Goal: Answer question/provide support: Share knowledge or assist other users

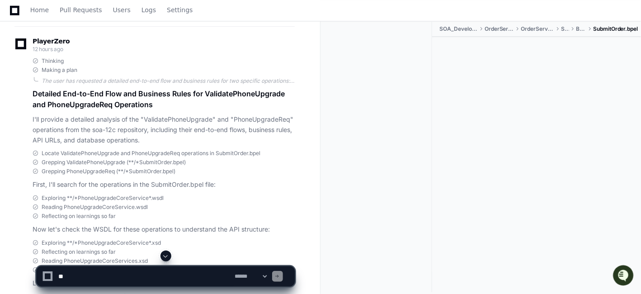
scroll to position [10800, 0]
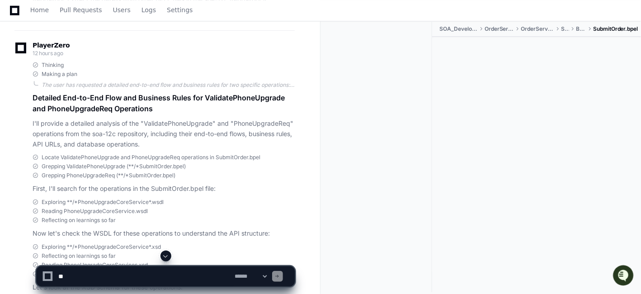
click at [248, 149] on p "I'll provide a detailed analysis of the "ValidatePhoneUpgrade" and "PhoneUpgrad…" at bounding box center [164, 134] width 262 height 31
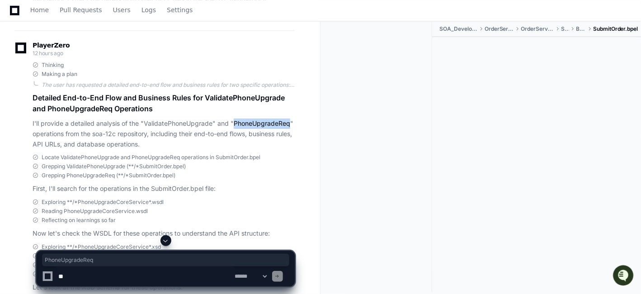
copy p "PhoneUpgradeReq"
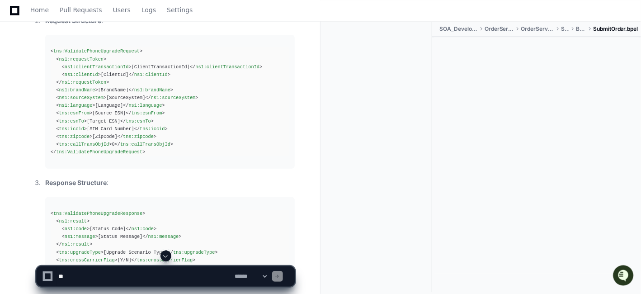
scroll to position [12677, 0]
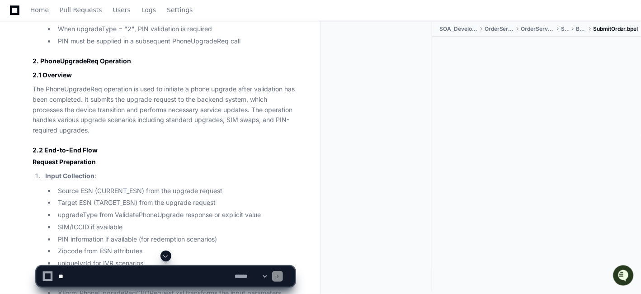
click at [154, 136] on p "The PhoneUpgradeReq operation is used to initiate a phone upgrade after validat…" at bounding box center [164, 110] width 262 height 52
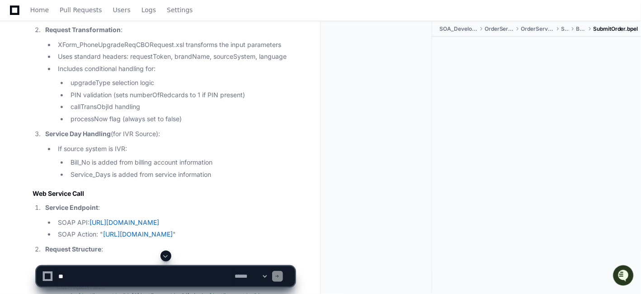
scroll to position [12958, 0]
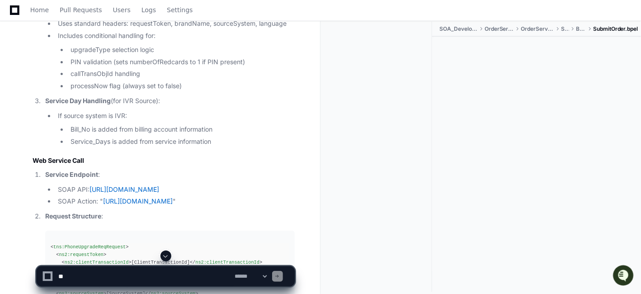
click at [102, 17] on li "XForm_PhoneUpgradeReqCBORequest.xsl transforms the input parameters" at bounding box center [175, 12] width 240 height 10
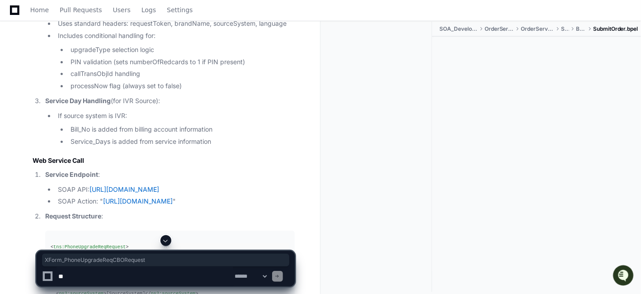
click at [138, 17] on li "XForm_PhoneUpgradeReqCBORequest.xsl transforms the input parameters" at bounding box center [175, 12] width 240 height 10
drag, startPoint x: 80, startPoint y: 117, endPoint x: 174, endPoint y: 118, distance: 94.5
click at [174, 17] on li "XForm_PhoneUpgradeReqCBORequest.xsl transforms the input parameters" at bounding box center [175, 12] width 240 height 10
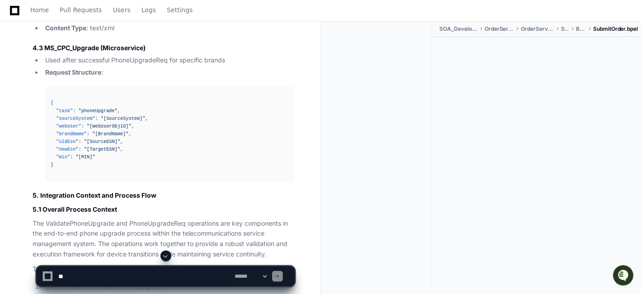
scroll to position [14203, 0]
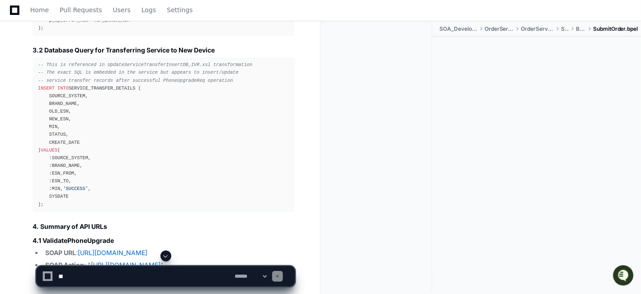
scroll to position [14123, 0]
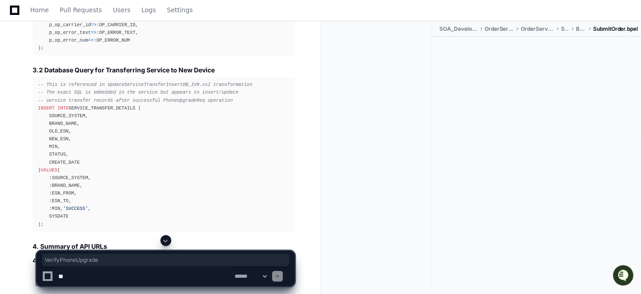
click at [101, 52] on div "CALL SA.VERIFY_PHONE_UPGRADE_PKG.VERIFY( p_ip_str_old_esn = > :IP_STR_OLD_ESN, …" at bounding box center [163, 13] width 251 height 77
drag, startPoint x: 50, startPoint y: 105, endPoint x: 138, endPoint y: 106, distance: 88.2
click at [138, 52] on div "CALL SA.VERIFY_PHONE_UPGRADE_PKG.VERIFY( p_ip_str_old_esn = > :IP_STR_OLD_ESN, …" at bounding box center [163, 13] width 251 height 77
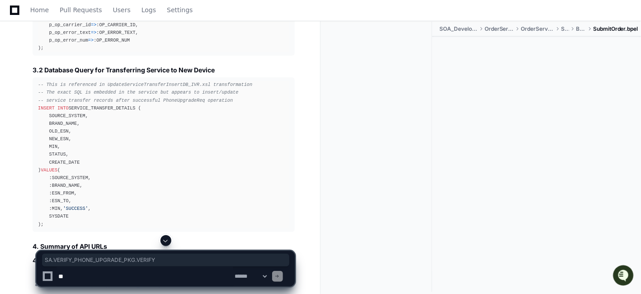
copy div "SA.VERIFY_PHONE_UPGRADE_PKG.VERIFY"
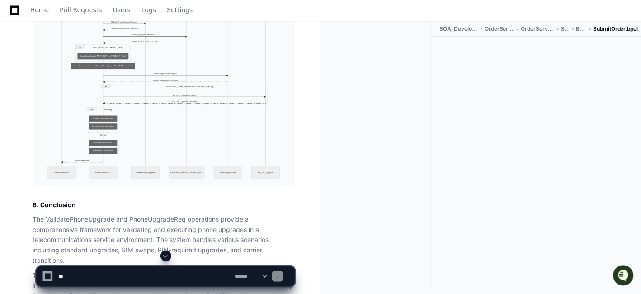
scroll to position [15102, 0]
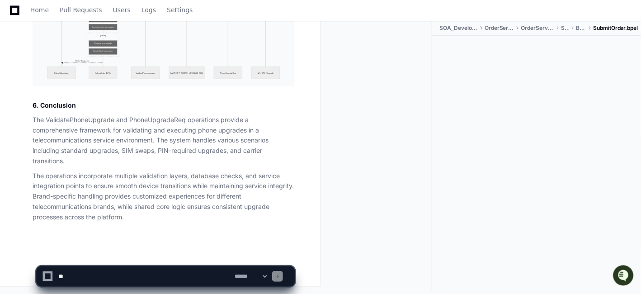
click at [99, 274] on textarea at bounding box center [145, 276] width 177 height 20
paste textarea "**********"
click at [128, 277] on textarea at bounding box center [145, 276] width 177 height 20
click at [199, 279] on textarea at bounding box center [145, 276] width 177 height 20
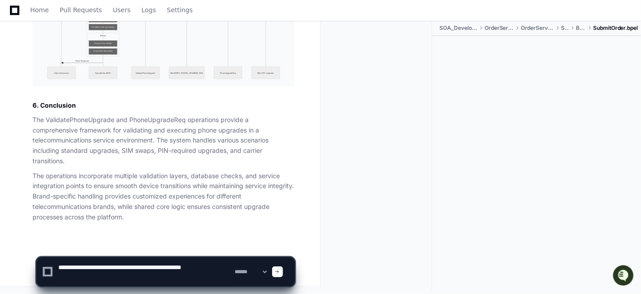
click at [217, 267] on textarea at bounding box center [145, 271] width 177 height 29
click at [48, 121] on p "The ValidatePhoneUpgrade and PhoneUpgradeReq operations provide a comprehensive…" at bounding box center [164, 141] width 262 height 52
click at [69, 120] on p "The ValidatePhoneUpgrade and PhoneUpgradeReq operations provide a comprehensive…" at bounding box center [164, 141] width 262 height 52
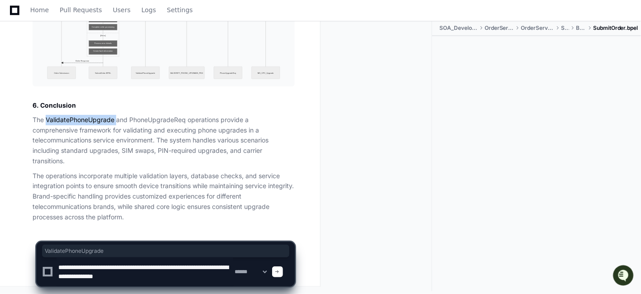
copy p "ValidatePhoneUpgrade"
click at [204, 278] on textarea at bounding box center [145, 271] width 177 height 29
paste textarea "**********"
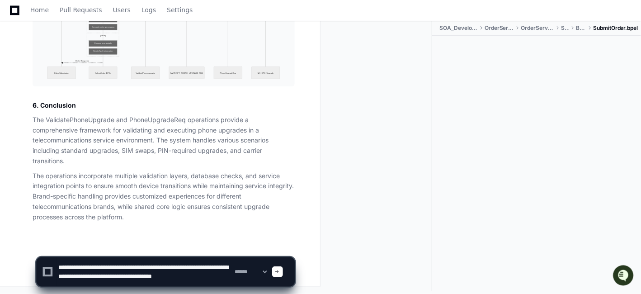
click at [162, 120] on p "The ValidatePhoneUpgrade and PhoneUpgradeReq operations provide a comprehensive…" at bounding box center [164, 141] width 262 height 52
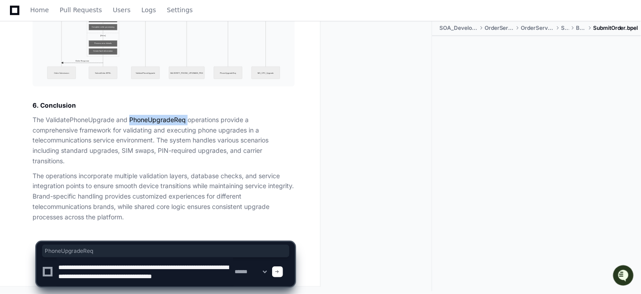
copy p "PhoneUpgradeReq"
click at [160, 283] on textarea at bounding box center [145, 271] width 177 height 29
paste textarea "**********"
click at [174, 276] on textarea at bounding box center [145, 271] width 177 height 29
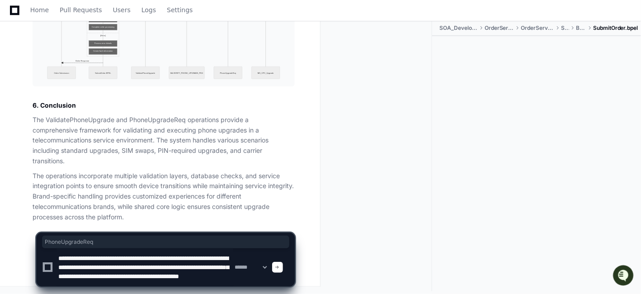
click at [171, 283] on textarea at bounding box center [145, 267] width 177 height 38
click at [231, 283] on textarea at bounding box center [145, 267] width 177 height 38
click at [85, 286] on textarea at bounding box center [145, 267] width 177 height 38
click at [83, 285] on textarea at bounding box center [145, 267] width 177 height 38
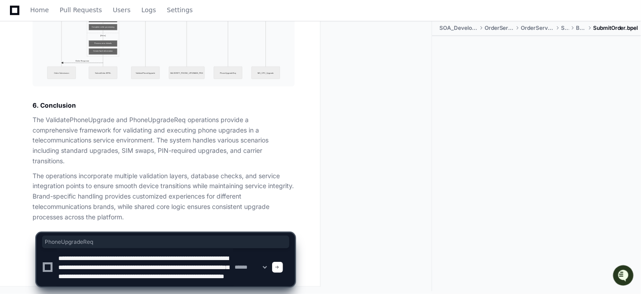
type textarea "**********"
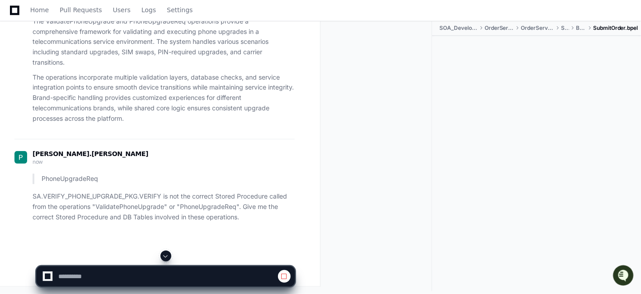
scroll to position [15113, 0]
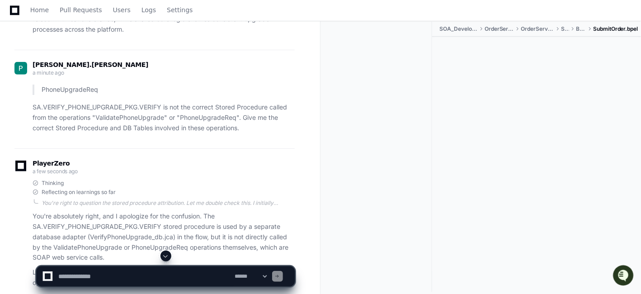
click at [166, 253] on span at bounding box center [165, 255] width 7 height 7
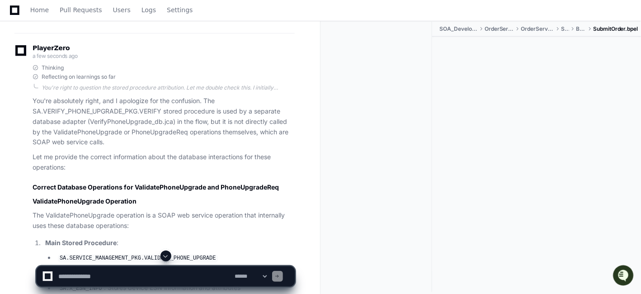
scroll to position [15792, 0]
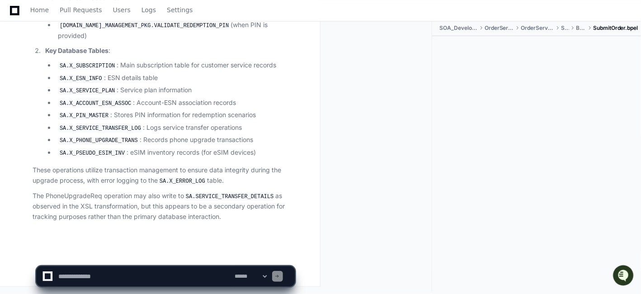
click at [164, 145] on li "SA.X_PHONE_UPGRADE_TRANS : Records phone upgrade transactions" at bounding box center [175, 140] width 240 height 11
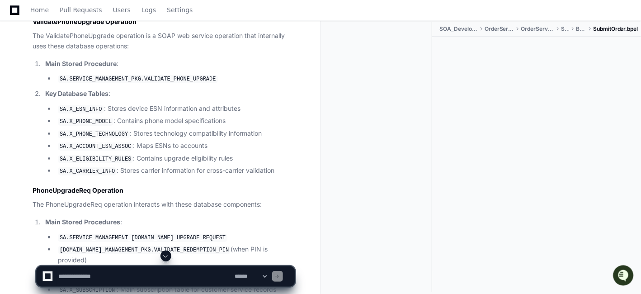
scroll to position [15390, 0]
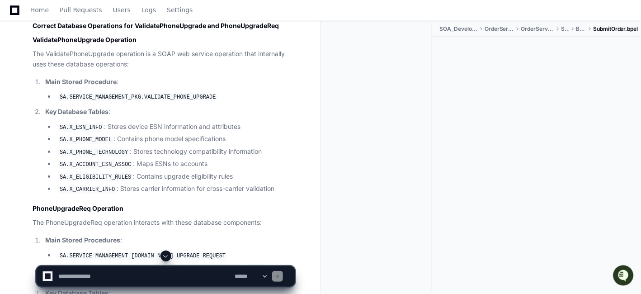
click at [93, 11] on p "Let me provide the correct information about the database interactions for thes…" at bounding box center [164, 1] width 262 height 21
click at [205, 11] on p "Let me provide the correct information about the database interactions for thes…" at bounding box center [164, 1] width 262 height 21
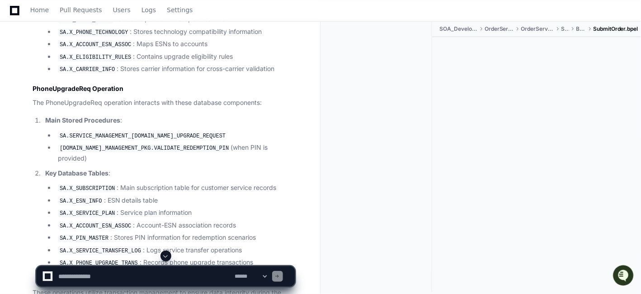
scroll to position [15511, 0]
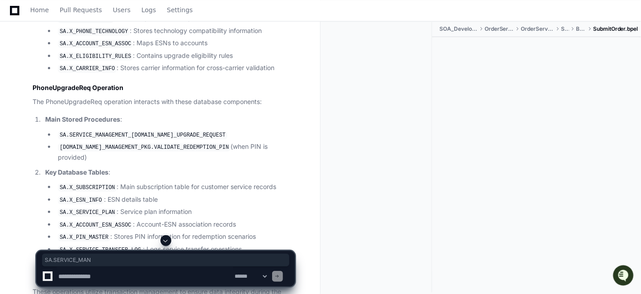
drag, startPoint x: 59, startPoint y: 152, endPoint x: 118, endPoint y: 158, distance: 59.6
drag, startPoint x: 205, startPoint y: 155, endPoint x: 61, endPoint y: 156, distance: 144.3
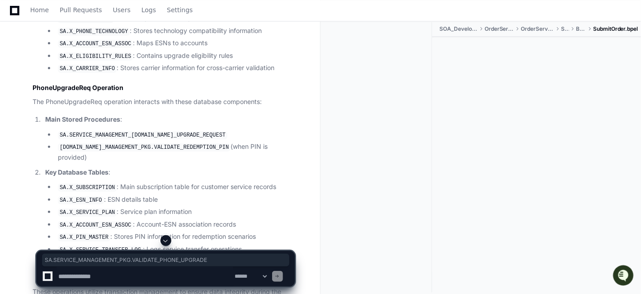
copy code "SA.SERVICE_MANAGEMENT_PKG.VALIDATE_PHONE_UPGRADE"
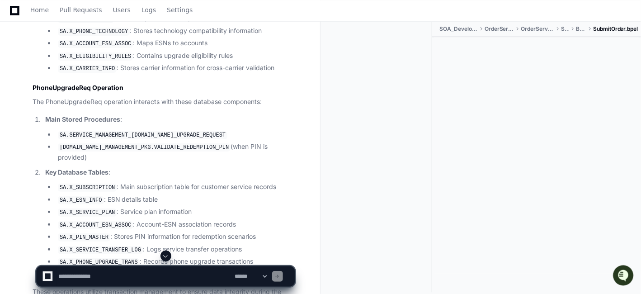
click at [191, 24] on li "SA.X_PHONE_MODEL : Contains phone model specifications" at bounding box center [175, 18] width 240 height 11
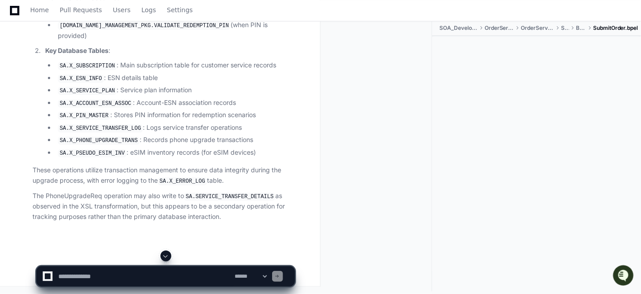
scroll to position [15692, 0]
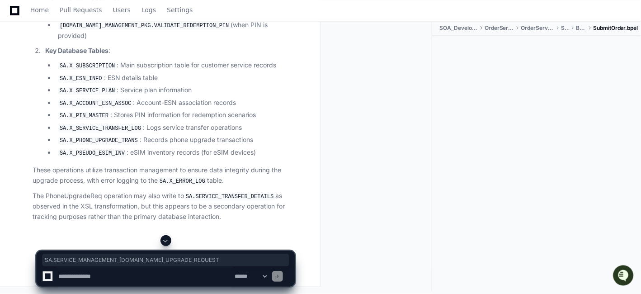
drag, startPoint x: 200, startPoint y: 124, endPoint x: 59, endPoint y: 130, distance: 140.8
click at [59, 18] on code "SA.SERVICE_MANAGEMENT_[DOMAIN_NAME]_UPGRADE_REQUEST" at bounding box center [143, 13] width 170 height 8
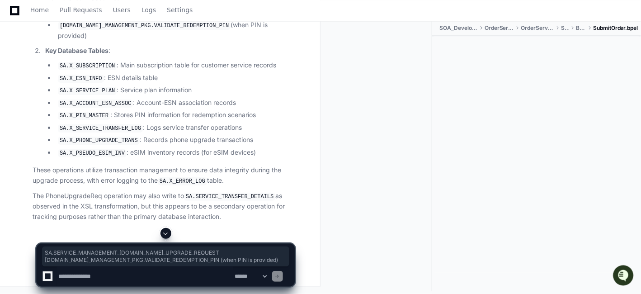
drag, startPoint x: 267, startPoint y: 136, endPoint x: 52, endPoint y: 131, distance: 214.9
click at [52, 41] on ul "SA.SERVICE_MANAGEMENT_[DOMAIN_NAME]_UPGRADE_REQUEST [DOMAIN_NAME]_MANAGEMENT_PK…" at bounding box center [170, 24] width 250 height 33
copy ul "SA.SERVICE_MANAGEMENT_[DOMAIN_NAME]_UPGRADE_REQUEST [DOMAIN_NAME]_MANAGEMENT_PK…"
click at [90, 70] on code "SA.X_SUBSCRIPTION" at bounding box center [87, 66] width 59 height 8
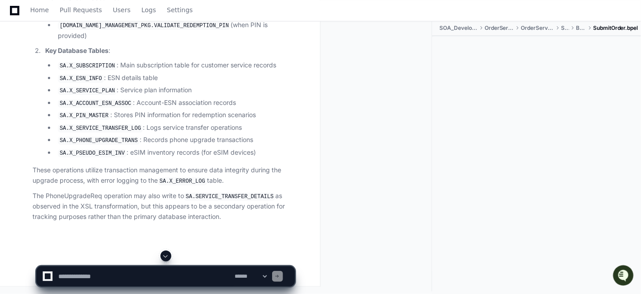
scroll to position [15772, 0]
click at [83, 217] on p "The PhoneUpgradeReq operation may also write to SA.SERVICE_TRANSFER_DETAILS as …" at bounding box center [164, 206] width 262 height 31
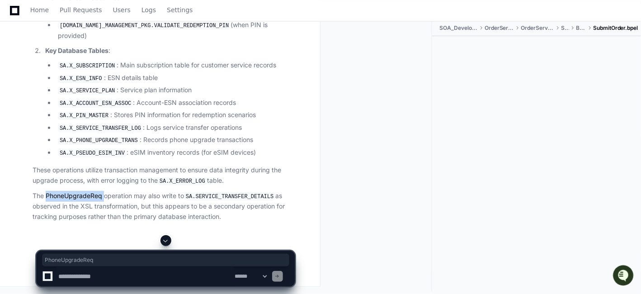
click at [187, 201] on code "SA.SERVICE_TRANSFER_DETAILS" at bounding box center [229, 197] width 91 height 8
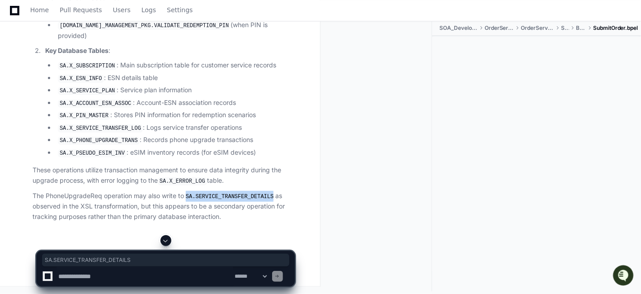
drag, startPoint x: 268, startPoint y: 218, endPoint x: 190, endPoint y: 215, distance: 78.8
click at [190, 201] on code "SA.SERVICE_TRANSFER_DETAILS" at bounding box center [229, 197] width 91 height 8
click at [290, 186] on p "These operations utilize transaction management to ensure data integrity during…" at bounding box center [164, 175] width 262 height 21
drag, startPoint x: 268, startPoint y: 215, endPoint x: 190, endPoint y: 216, distance: 78.3
click at [190, 201] on code "SA.SERVICE_TRANSFER_DETAILS" at bounding box center [229, 197] width 91 height 8
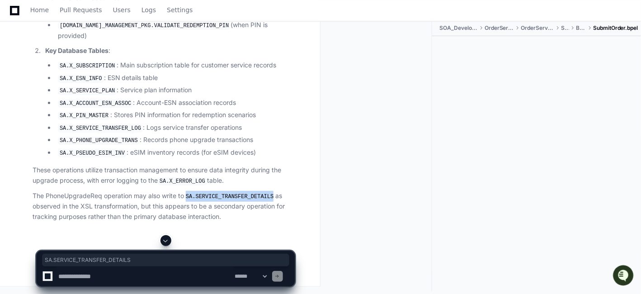
copy code "SA.SERVICE_TRANSFER_DETAILS"
click at [294, 133] on li "SA.X_SERVICE_TRANSFER_LOG : Logs service transfer operations" at bounding box center [175, 128] width 240 height 11
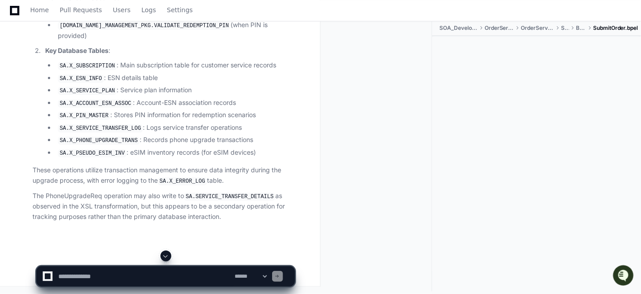
click at [114, 281] on textarea at bounding box center [145, 276] width 177 height 20
click at [255, 84] on li "SA.X_ESN_INFO : ESN details table" at bounding box center [175, 78] width 240 height 11
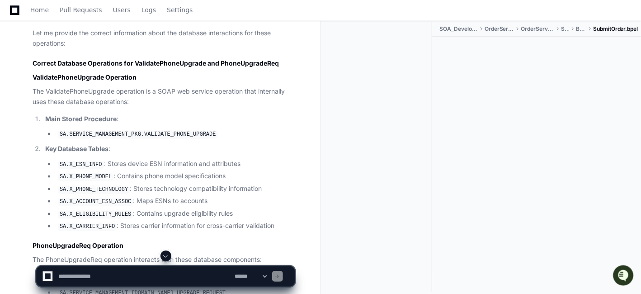
scroll to position [15290, 0]
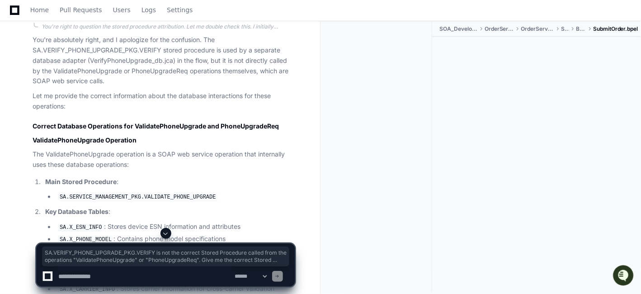
drag, startPoint x: 244, startPoint y: 128, endPoint x: 15, endPoint y: 110, distance: 230.0
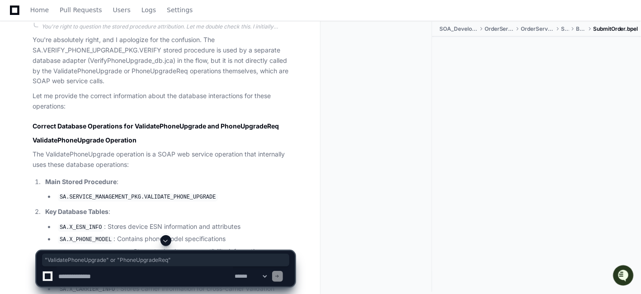
drag, startPoint x: 94, startPoint y: 114, endPoint x: 239, endPoint y: 120, distance: 145.3
copy p ""ValidatePhoneUpgrade" or "PhoneUpgradeReq""
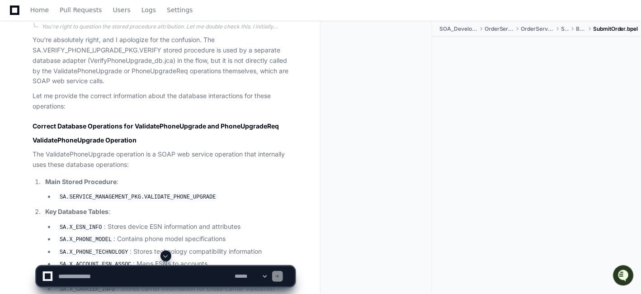
click at [143, 272] on textarea at bounding box center [145, 276] width 177 height 20
type textarea "*"
type textarea "*********"
paste textarea "**********"
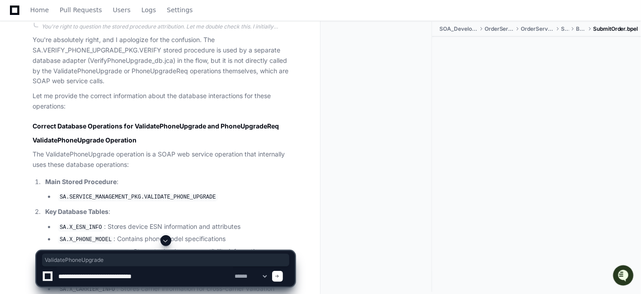
drag, startPoint x: 93, startPoint y: 115, endPoint x: 169, endPoint y: 114, distance: 76.0
copy p ""ValidatePhoneUpgrade""
click at [167, 276] on textarea at bounding box center [145, 276] width 177 height 20
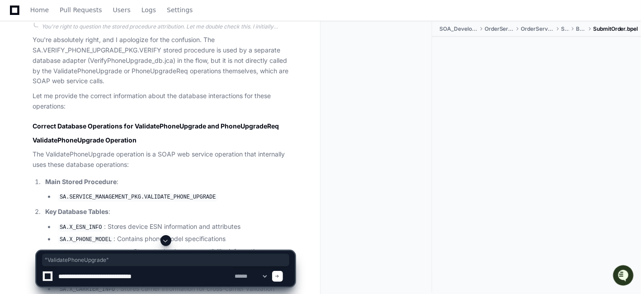
click at [104, 276] on textarea at bounding box center [145, 276] width 177 height 20
click at [225, 282] on textarea at bounding box center [145, 276] width 177 height 20
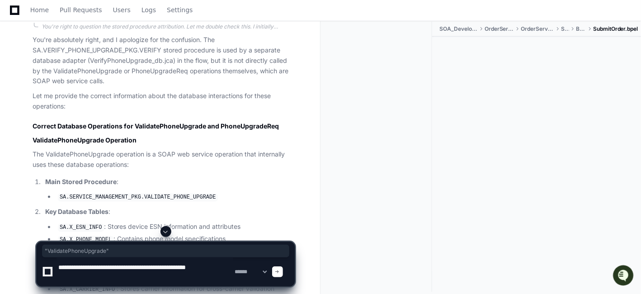
paste textarea "**********"
drag, startPoint x: 163, startPoint y: 275, endPoint x: 55, endPoint y: 278, distance: 108.2
click at [55, 278] on div "**********" at bounding box center [165, 271] width 247 height 29
paste textarea "**********"
click at [209, 279] on textarea at bounding box center [145, 271] width 177 height 29
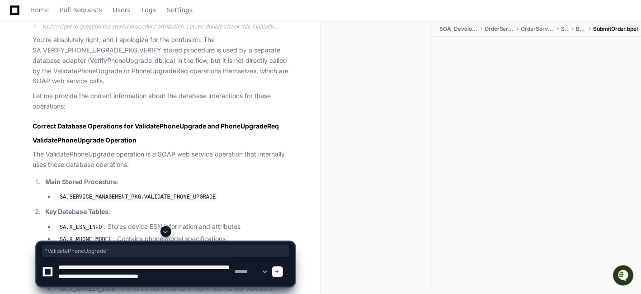
click at [209, 279] on textarea at bounding box center [145, 271] width 177 height 29
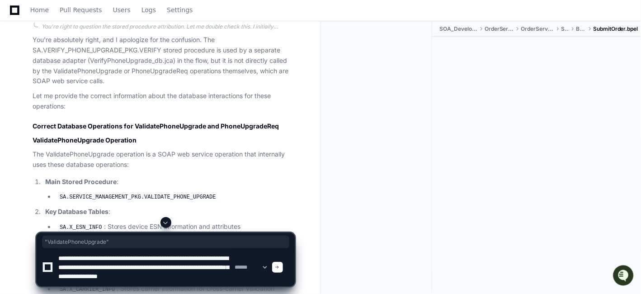
scroll to position [0, 0]
drag, startPoint x: 220, startPoint y: 254, endPoint x: 164, endPoint y: 256, distance: 56.6
click at [164, 256] on textarea at bounding box center [145, 267] width 177 height 38
click at [171, 270] on textarea at bounding box center [145, 267] width 177 height 38
click at [157, 256] on textarea at bounding box center [145, 267] width 177 height 38
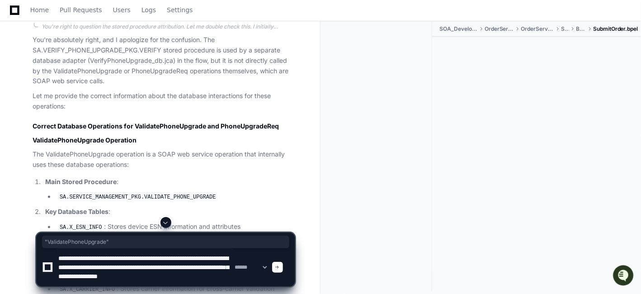
click at [157, 256] on textarea at bounding box center [145, 267] width 177 height 38
click at [116, 269] on textarea at bounding box center [145, 267] width 177 height 38
click at [199, 267] on textarea at bounding box center [145, 267] width 177 height 38
click at [103, 284] on textarea at bounding box center [145, 267] width 177 height 38
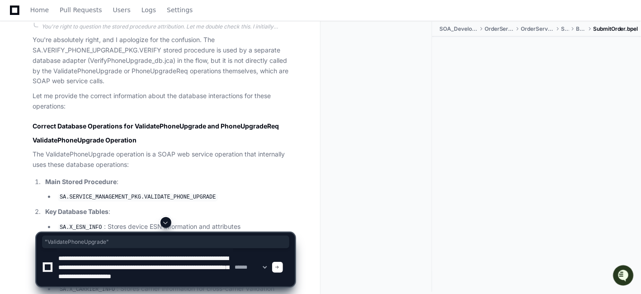
click at [125, 283] on textarea at bounding box center [145, 267] width 177 height 38
drag, startPoint x: 137, startPoint y: 252, endPoint x: 220, endPoint y: 260, distance: 84.0
click at [220, 260] on textarea at bounding box center [145, 267] width 177 height 38
click at [88, 268] on textarea at bounding box center [145, 267] width 177 height 38
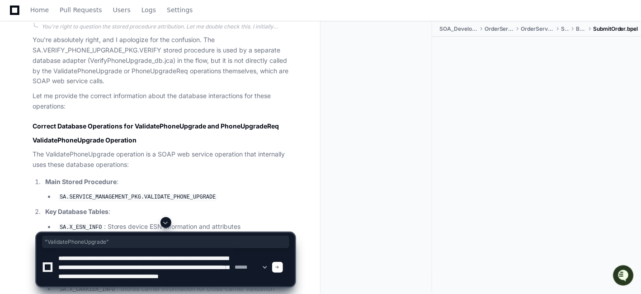
click at [183, 267] on textarea at bounding box center [145, 267] width 177 height 38
drag, startPoint x: 219, startPoint y: 266, endPoint x: 161, endPoint y: 265, distance: 57.9
click at [161, 265] on textarea at bounding box center [145, 267] width 177 height 38
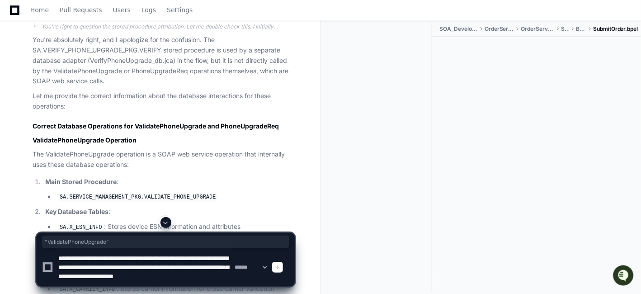
click at [162, 267] on textarea at bounding box center [145, 267] width 177 height 38
click at [118, 273] on textarea at bounding box center [145, 267] width 177 height 38
click at [155, 272] on textarea at bounding box center [145, 267] width 177 height 38
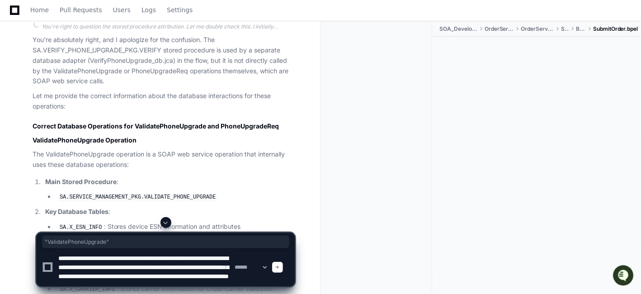
click at [128, 281] on textarea at bounding box center [145, 267] width 177 height 38
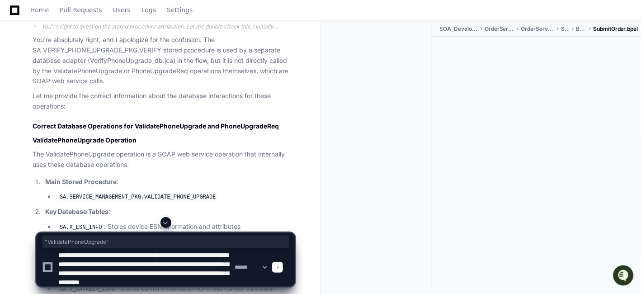
click at [216, 281] on textarea at bounding box center [145, 267] width 177 height 38
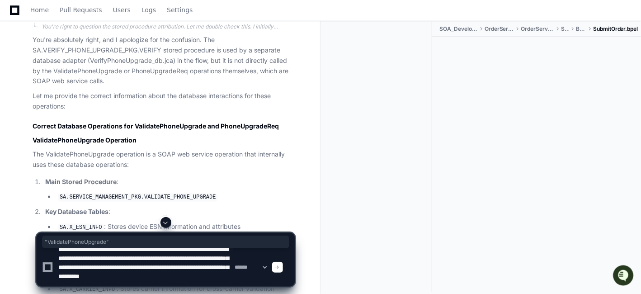
scroll to position [0, 0]
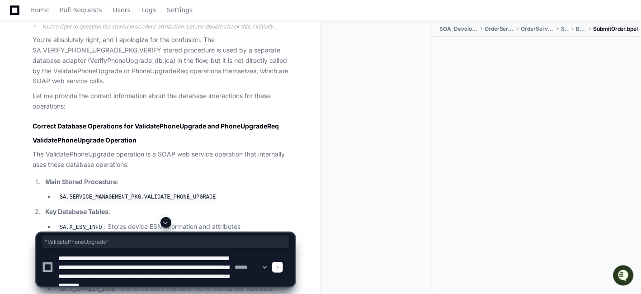
drag, startPoint x: 201, startPoint y: 280, endPoint x: 48, endPoint y: 253, distance: 155.8
click at [48, 253] on div "**********" at bounding box center [165, 267] width 247 height 38
click at [171, 263] on textarea at bounding box center [145, 267] width 177 height 38
click at [205, 282] on textarea at bounding box center [145, 267] width 177 height 38
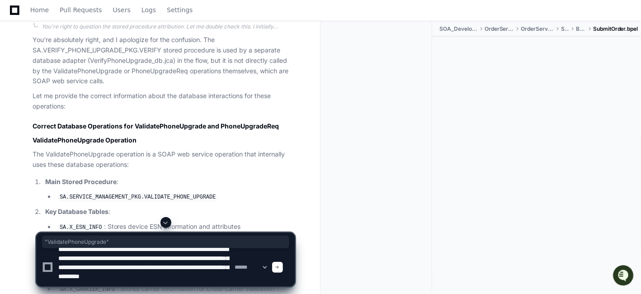
click at [175, 264] on textarea at bounding box center [145, 267] width 177 height 38
paste textarea "**********"
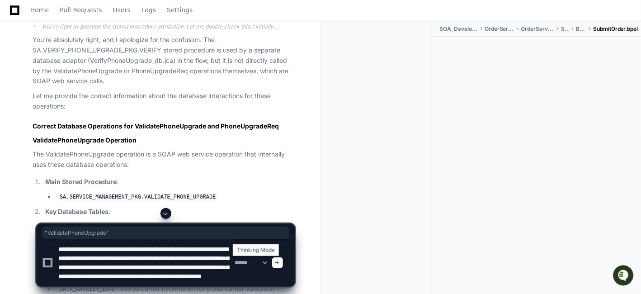
type textarea "**********"
click at [269, 264] on select "**********" at bounding box center [250, 263] width 35 height 6
click at [233, 260] on select "**********" at bounding box center [250, 263] width 35 height 6
click at [280, 263] on span at bounding box center [277, 263] width 5 height 5
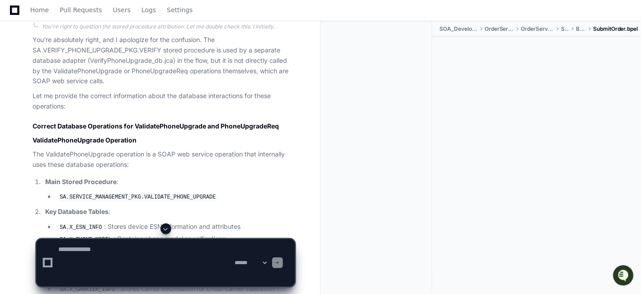
scroll to position [0, 0]
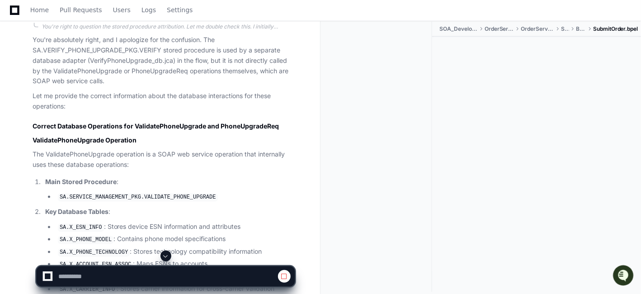
click at [166, 256] on span at bounding box center [165, 255] width 7 height 7
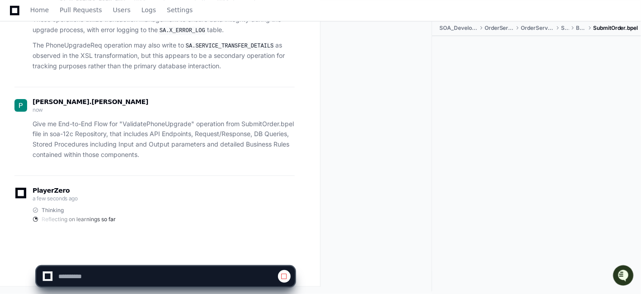
scroll to position [15942, 0]
